Goal: Check status: Check status

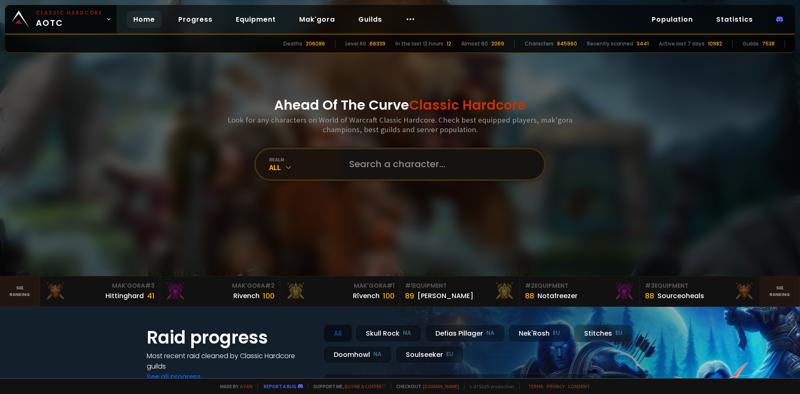
click at [371, 169] on input "text" at bounding box center [439, 164] width 190 height 30
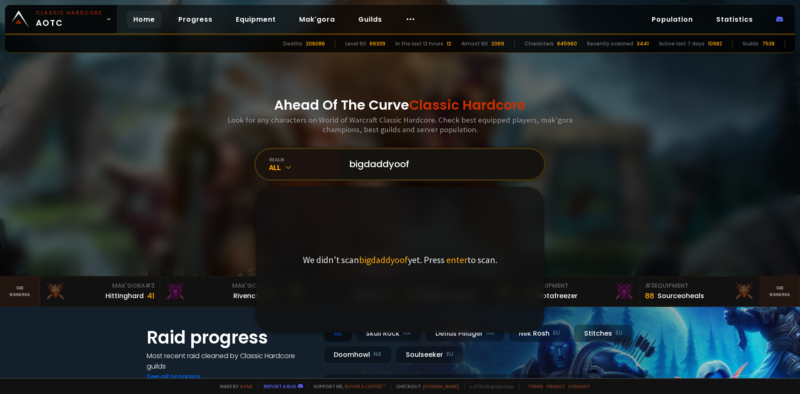
click at [388, 162] on input "bigdaddyoof" at bounding box center [439, 164] width 190 height 30
click at [391, 164] on input "bigdaddyoof" at bounding box center [439, 164] width 190 height 30
drag, startPoint x: 422, startPoint y: 162, endPoint x: 277, endPoint y: 158, distance: 145.1
click at [277, 158] on div "realm All bigdaddyboof We didn't scan bigdaddyboof yet. Press enter to scan." at bounding box center [400, 164] width 292 height 33
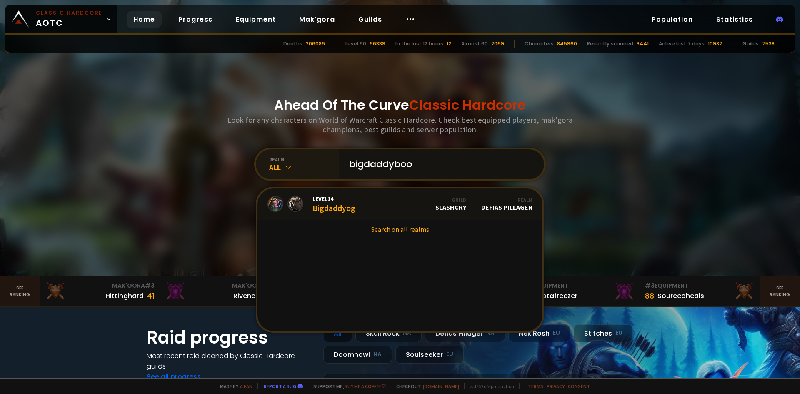
type input "bigdaddyboof"
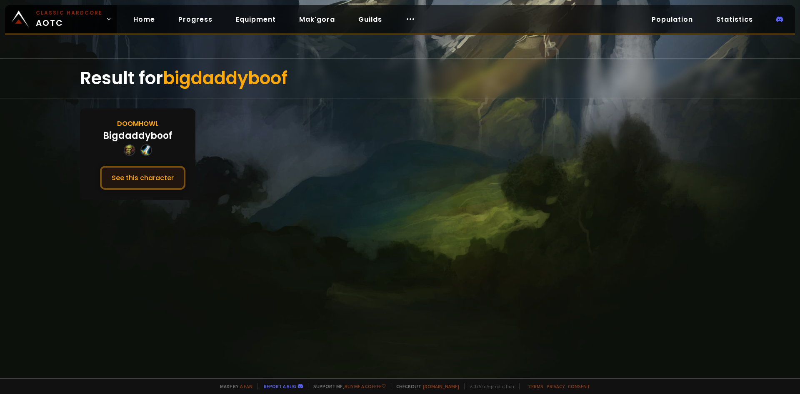
click at [163, 178] on button "See this character" at bounding box center [142, 178] width 85 height 24
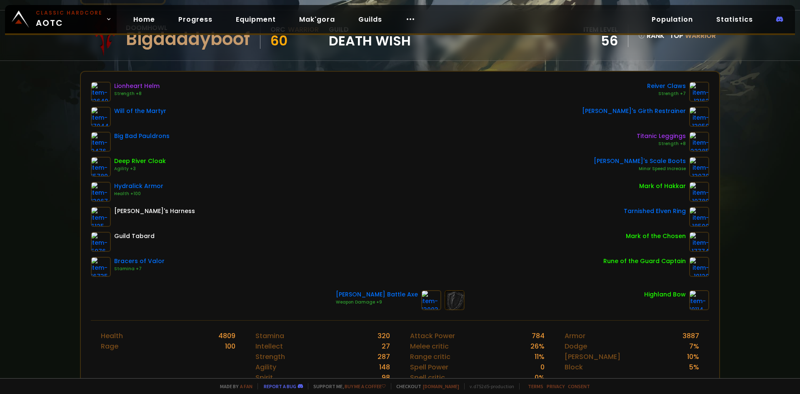
scroll to position [83, 0]
